Goal: Find specific page/section: Find specific page/section

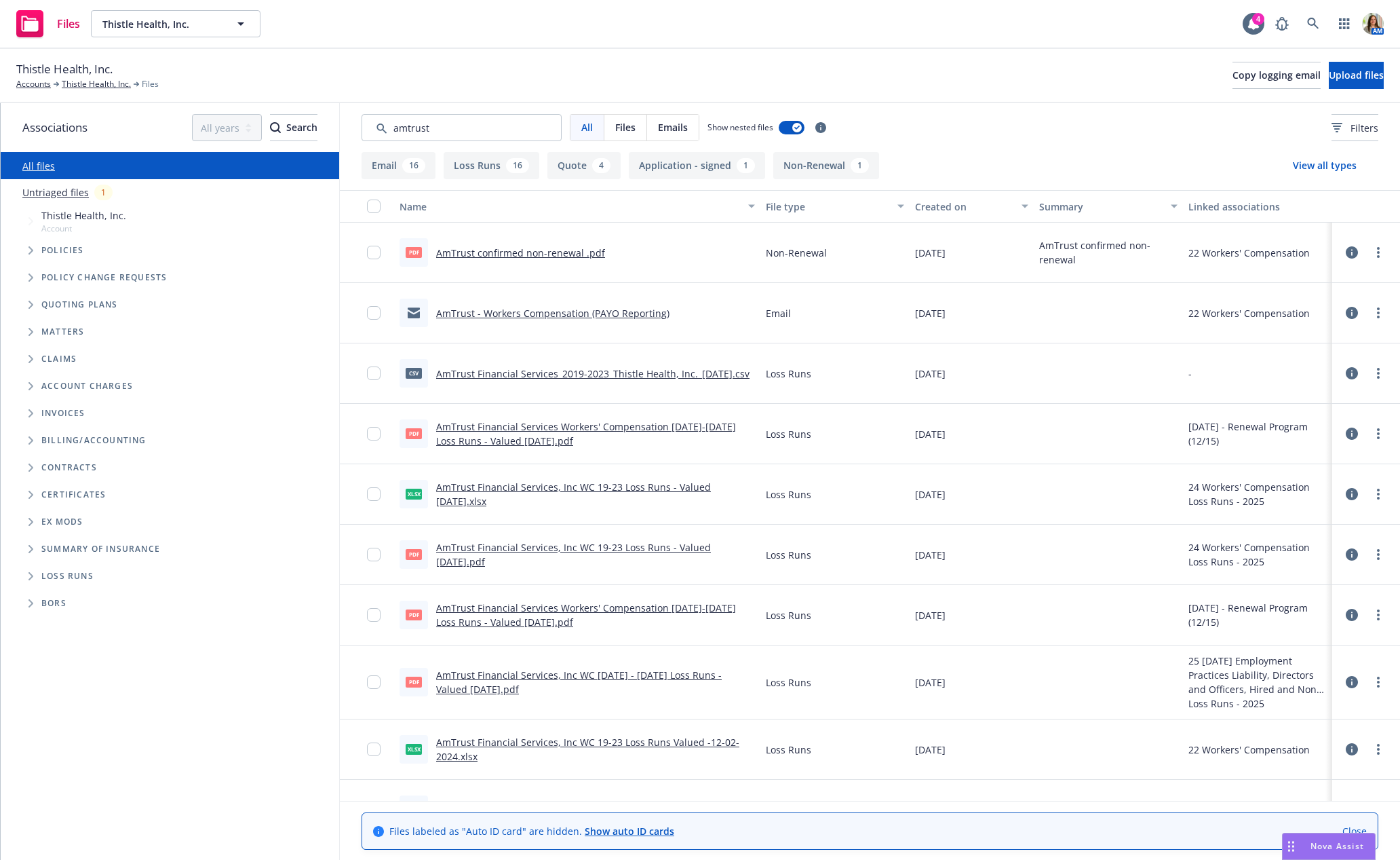
click at [440, 130] on input "Search by keyword..." at bounding box center [461, 127] width 200 height 27
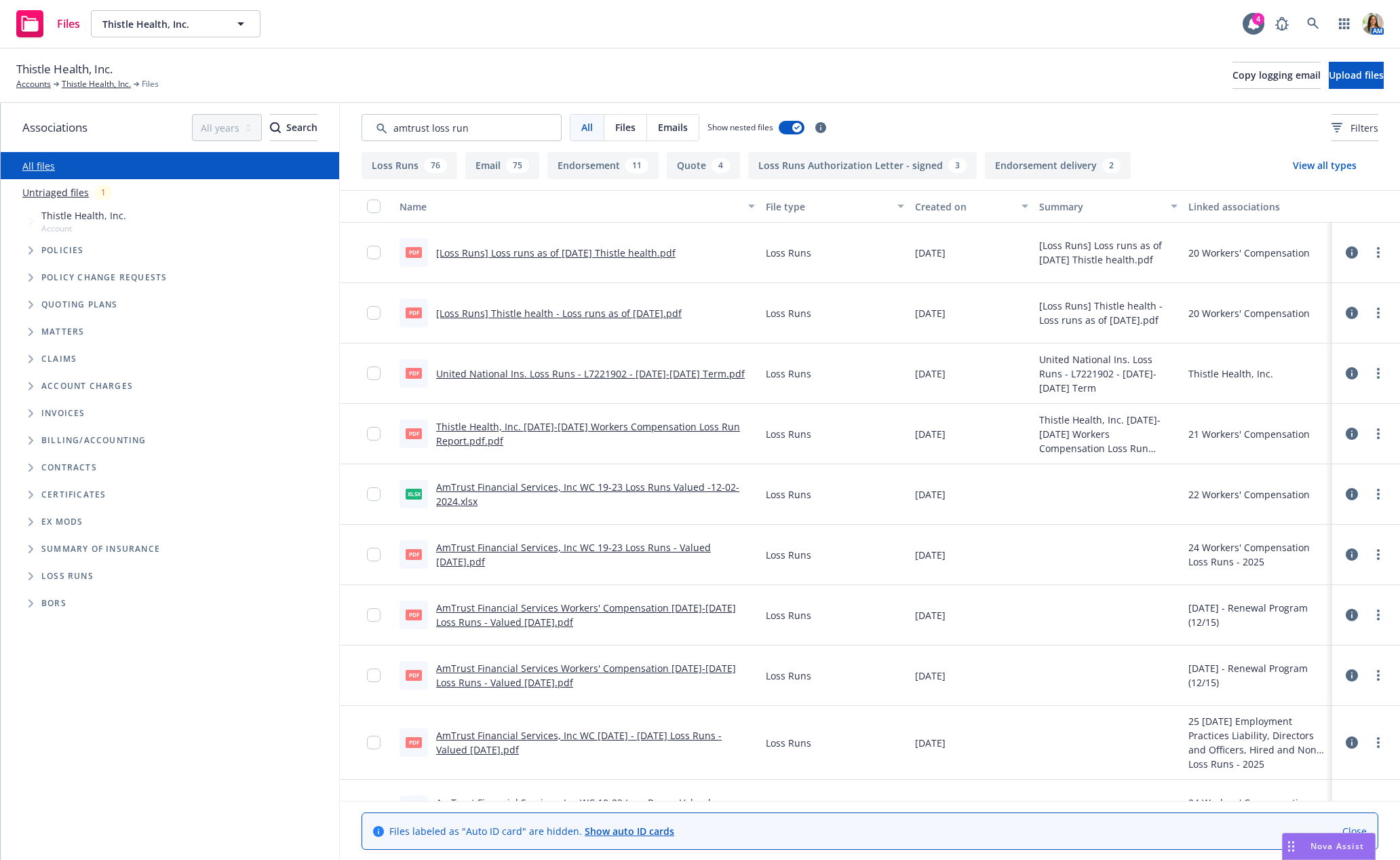
type input "amtrust loss run"
click at [923, 209] on div "Created on" at bounding box center [964, 206] width 99 height 14
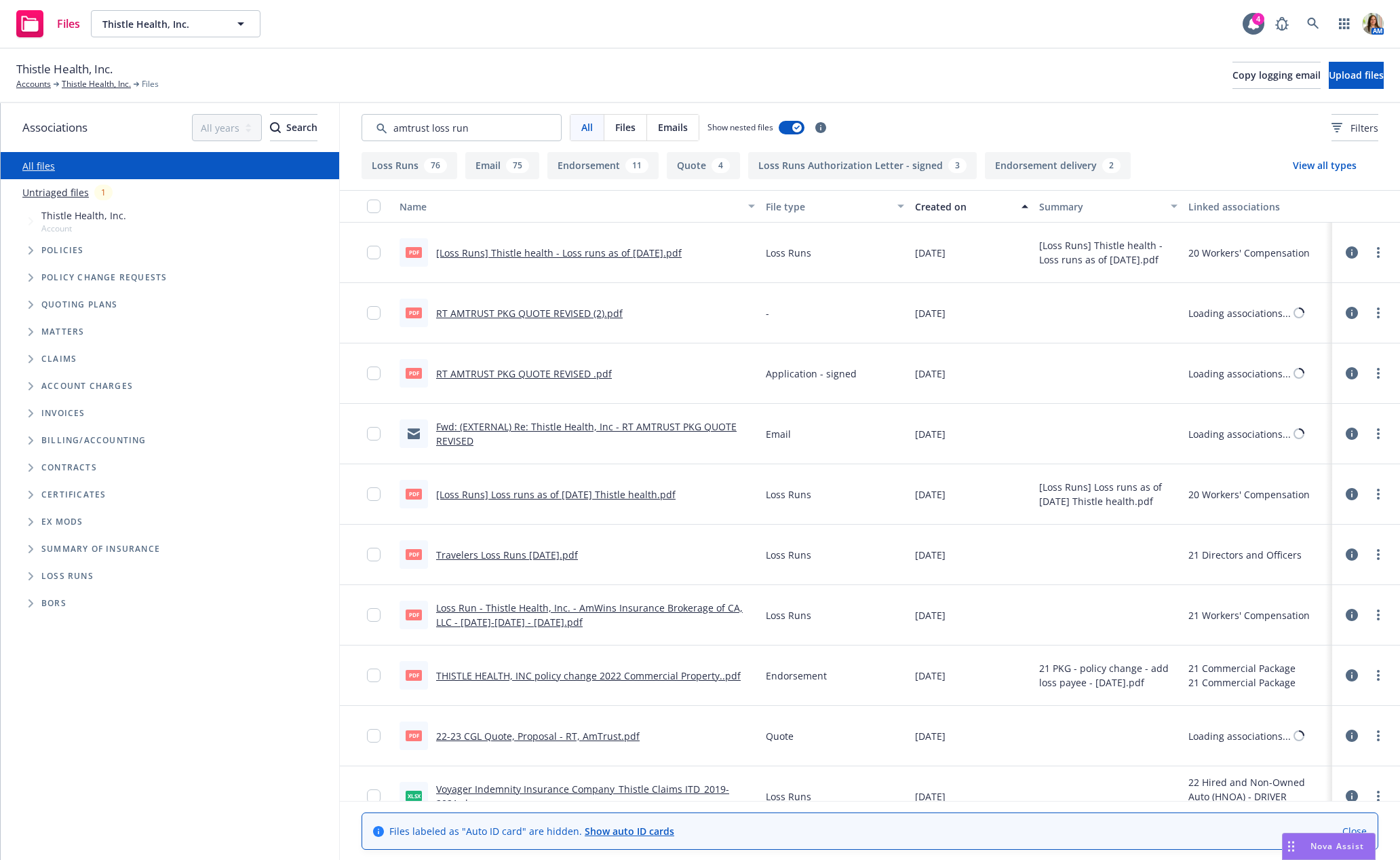
click at [923, 209] on div "Created on" at bounding box center [964, 206] width 99 height 14
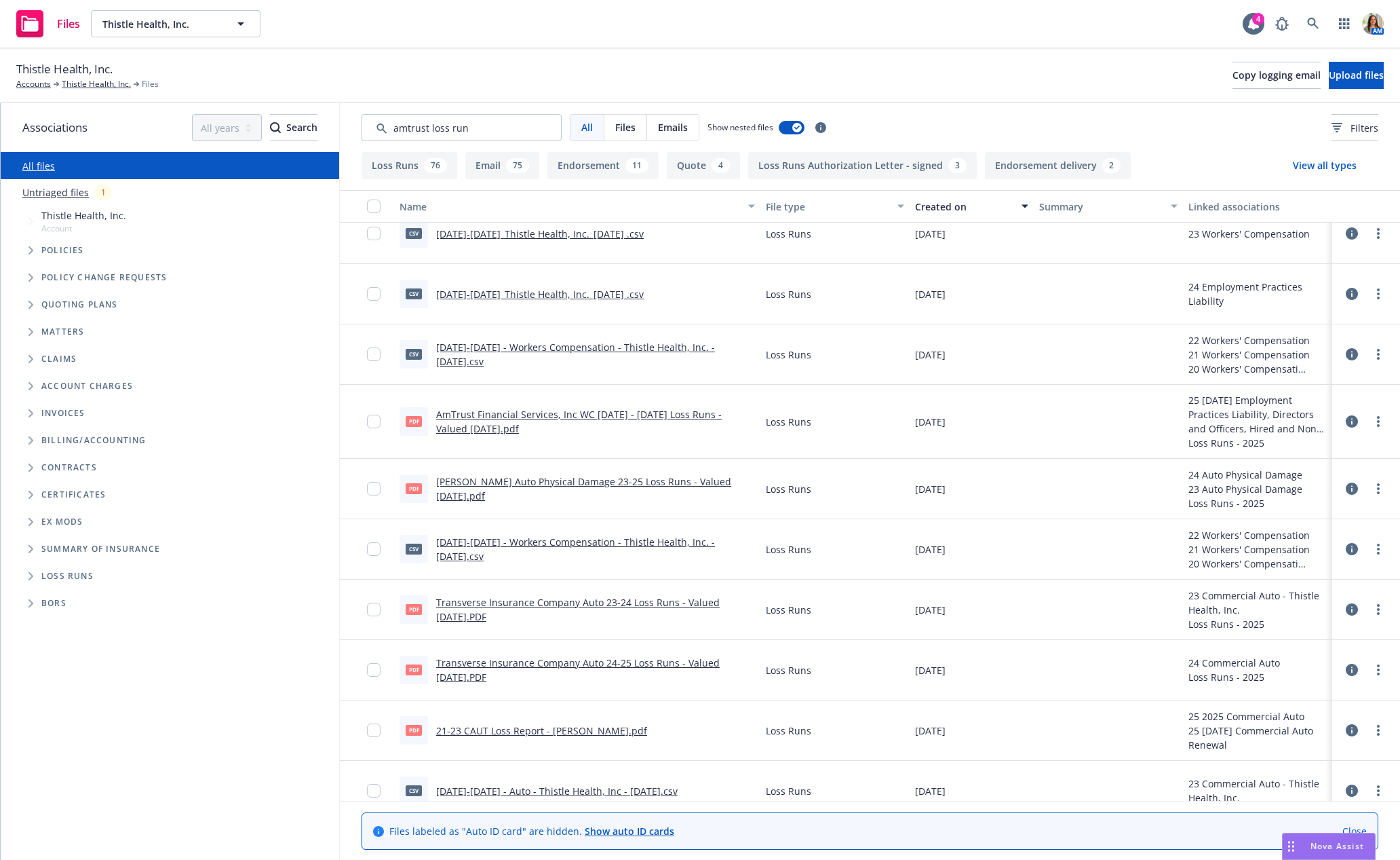
scroll to position [28, 0]
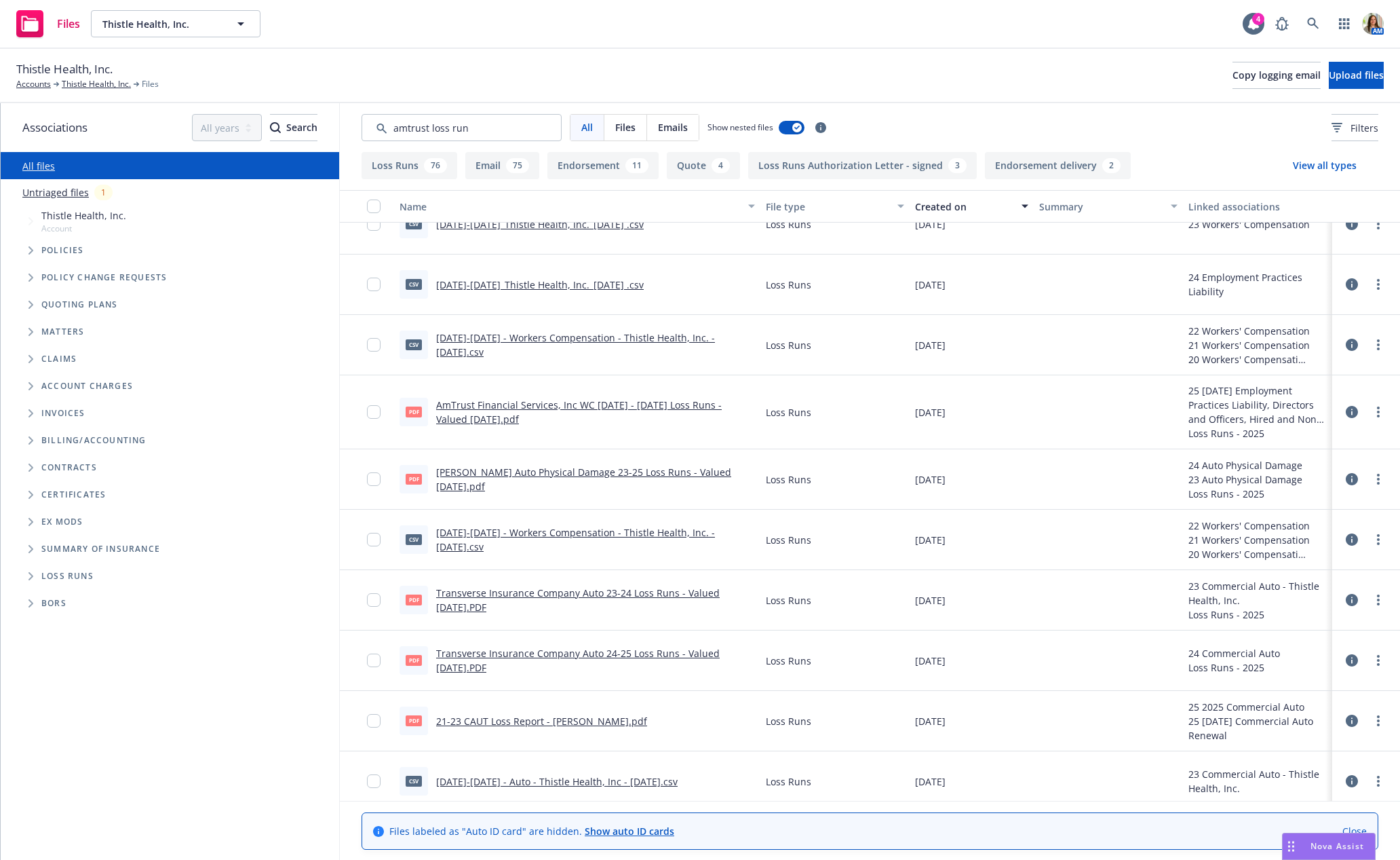
click at [453, 406] on link "AmTrust Financial Services, Inc WC 2019 - 2023 Loss Runs - Valued 2025-08-01.pdf" at bounding box center [580, 412] width 286 height 27
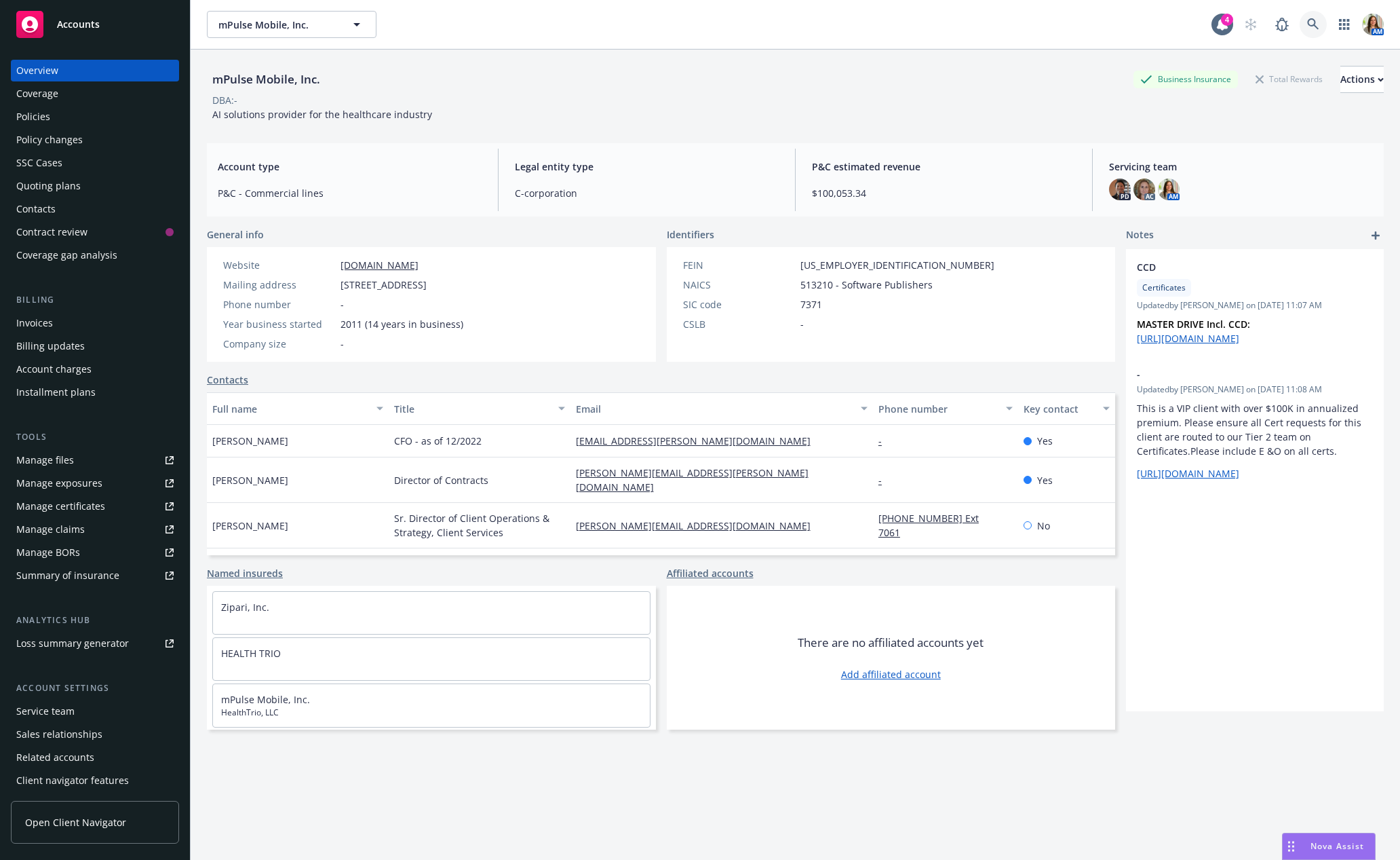
click at [1305, 19] on link at bounding box center [1313, 24] width 27 height 27
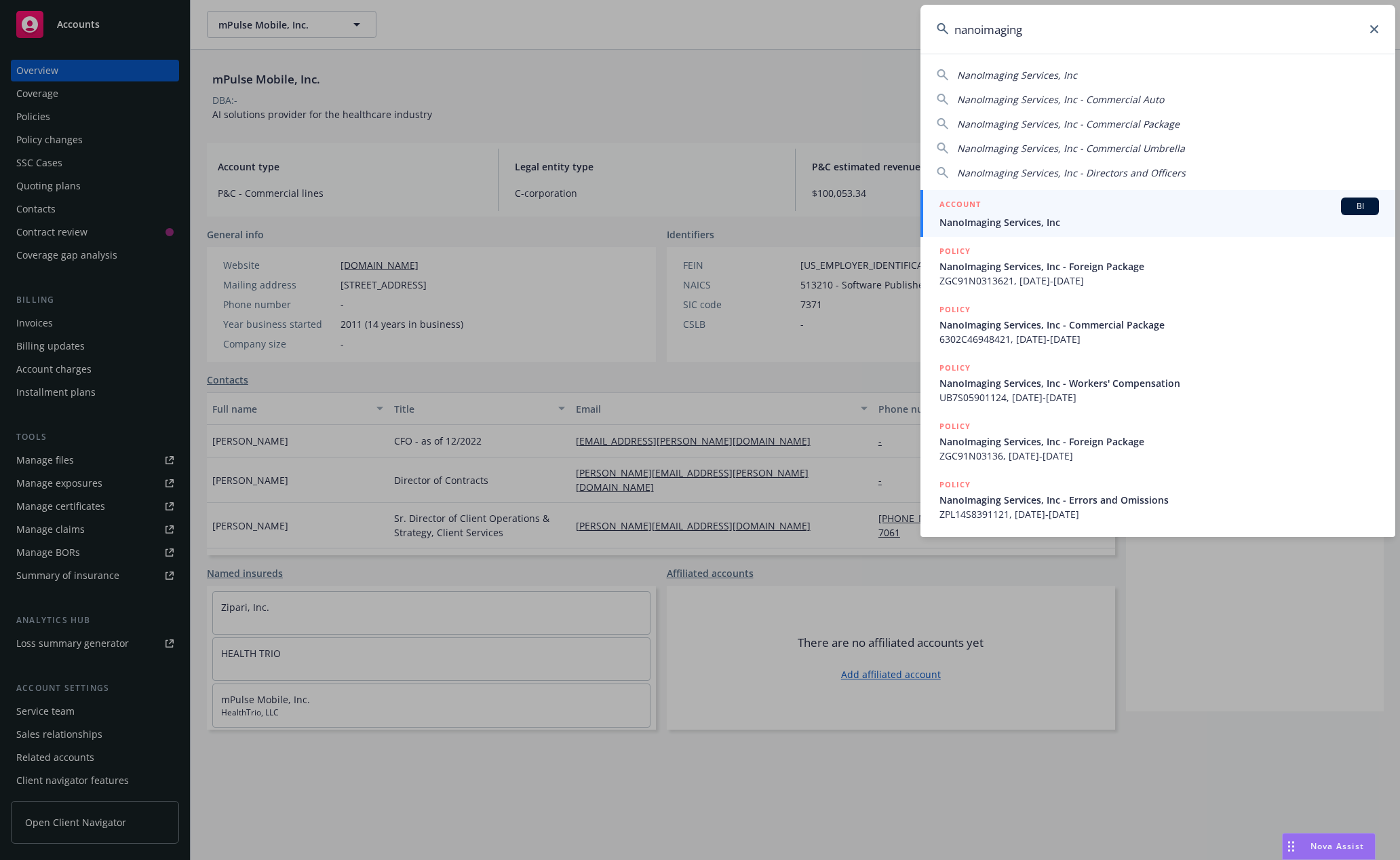
type input "nanoimaging"
click at [974, 207] on h5 "ACCOUNT" at bounding box center [959, 205] width 41 height 16
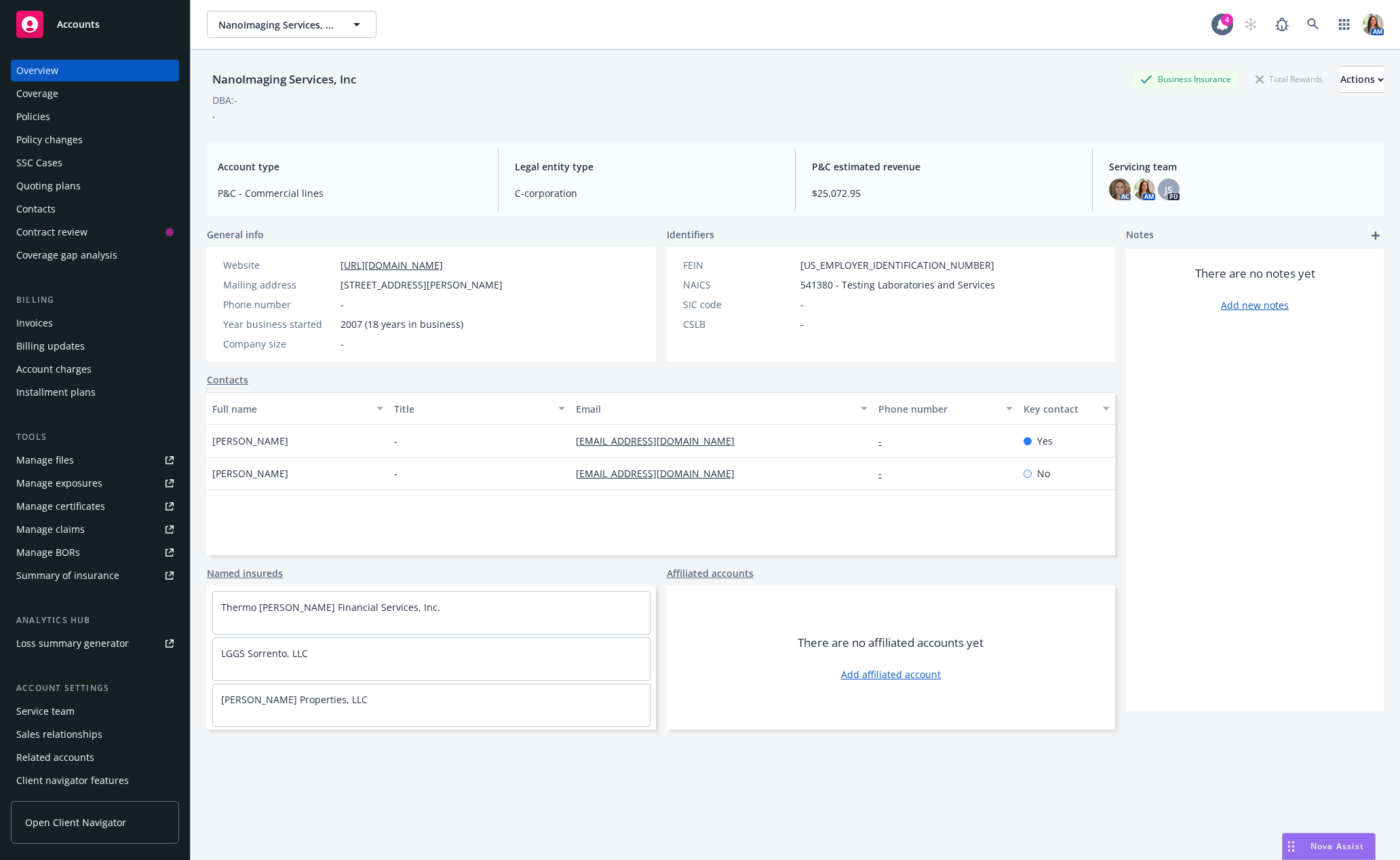
click at [75, 192] on div "Quoting plans" at bounding box center [48, 186] width 64 height 22
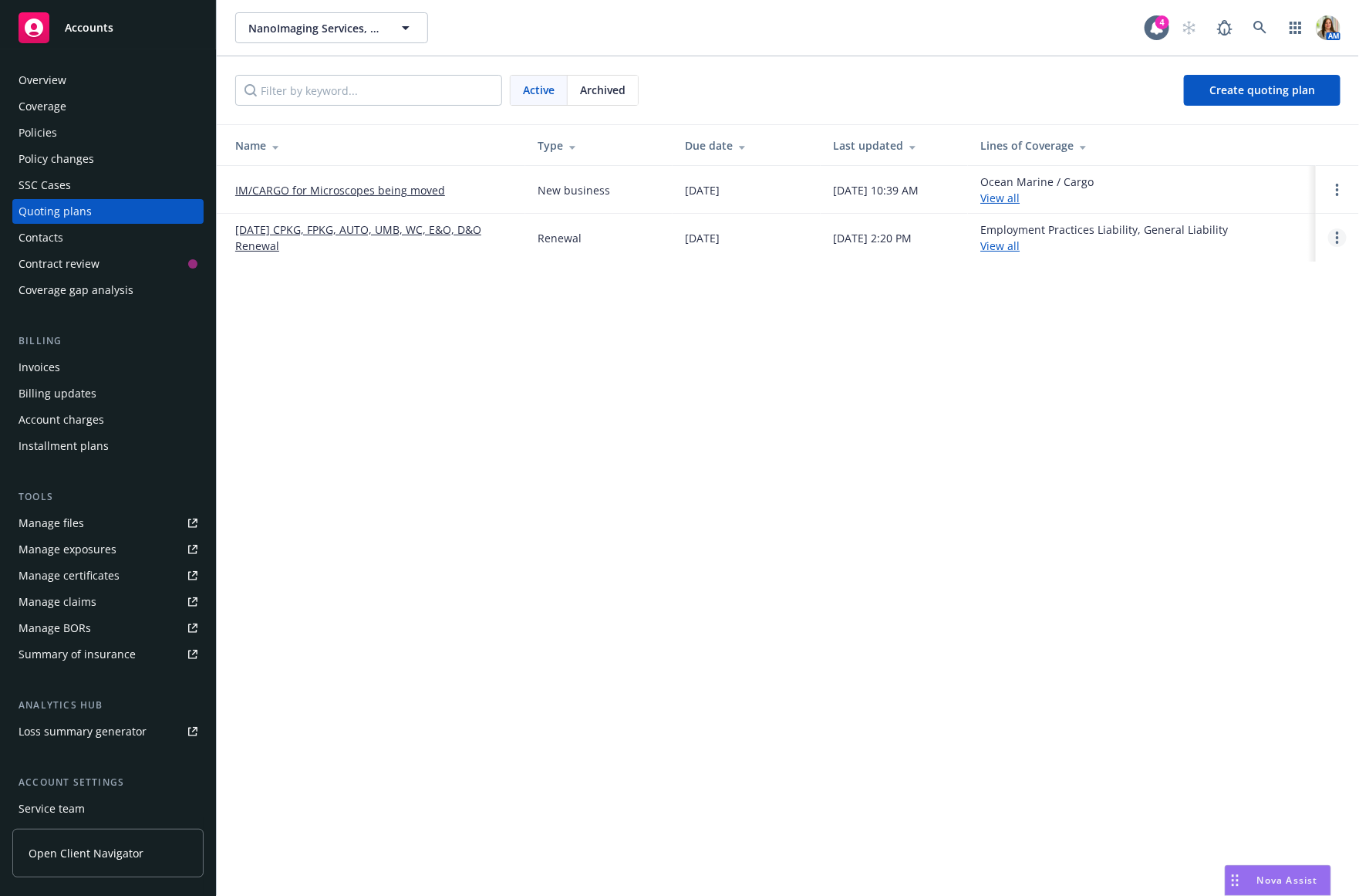
click at [1339, 235] on link "Open options" at bounding box center [1337, 237] width 18 height 18
click at [1277, 133] on span "Copy logging email" at bounding box center [1259, 131] width 135 height 14
click at [460, 346] on div "NanoImaging Services, Inc NanoImaging Services, Inc 4 AM Active Archived Create…" at bounding box center [787, 448] width 1142 height 896
click at [262, 236] on link "09/01/25 CPKG, FPKG, AUTO, UMB, WC, E&O, D&O Renewal" at bounding box center [374, 238] width 278 height 32
